Goal: Information Seeking & Learning: Learn about a topic

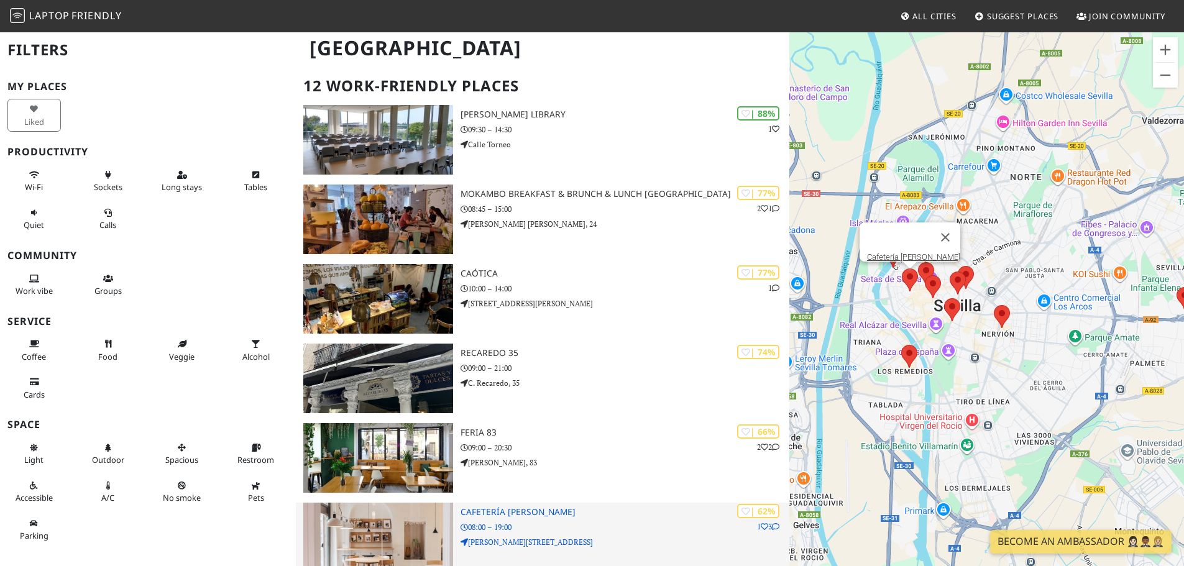
scroll to position [124, 0]
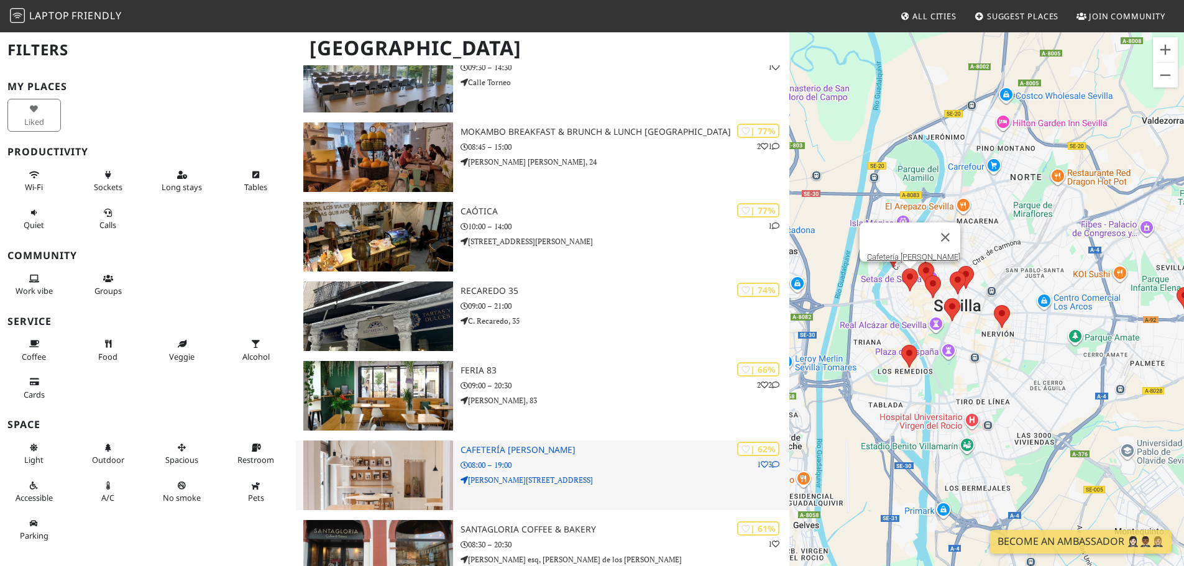
click at [644, 471] on p "08:00 – 19:00" at bounding box center [625, 465] width 329 height 12
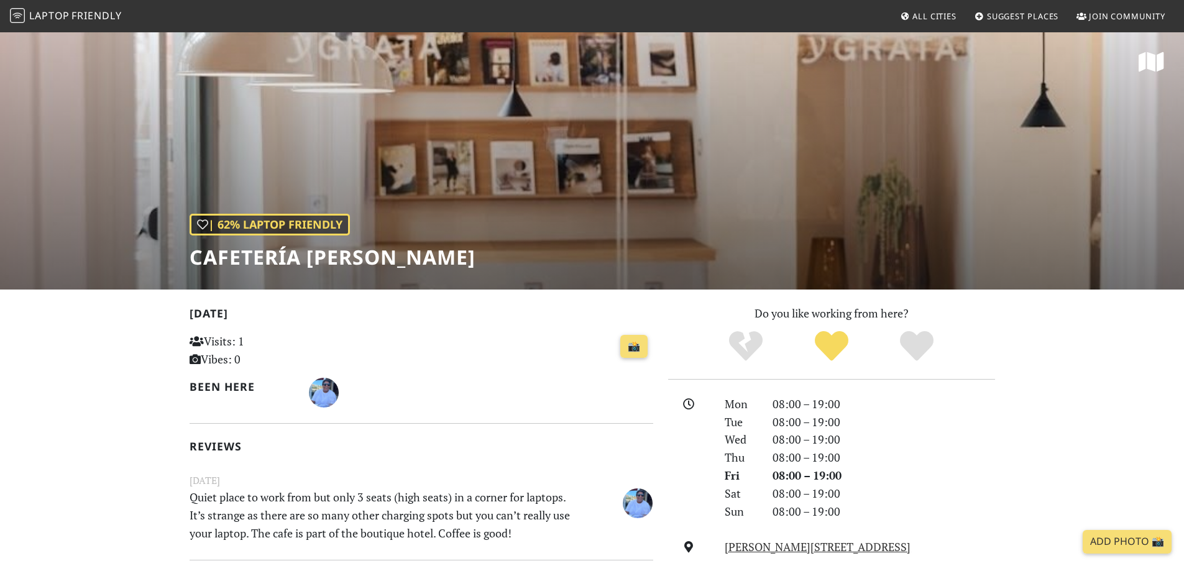
click at [193, 256] on h1 "Cafetería [PERSON_NAME]" at bounding box center [333, 258] width 286 height 24
